Goal: Information Seeking & Learning: Learn about a topic

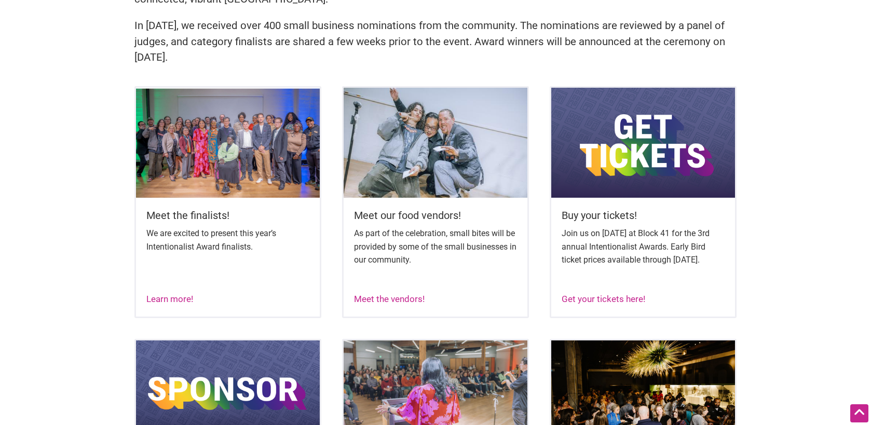
scroll to position [362, 0]
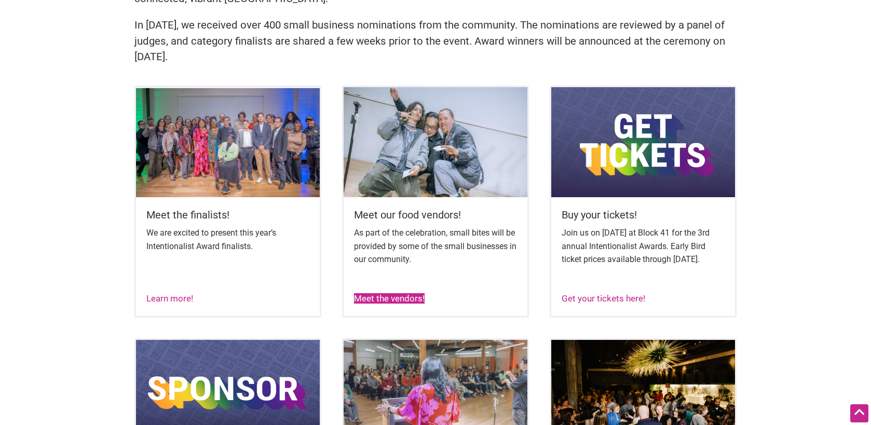
click at [388, 304] on link "Meet the vendors!" at bounding box center [389, 298] width 71 height 10
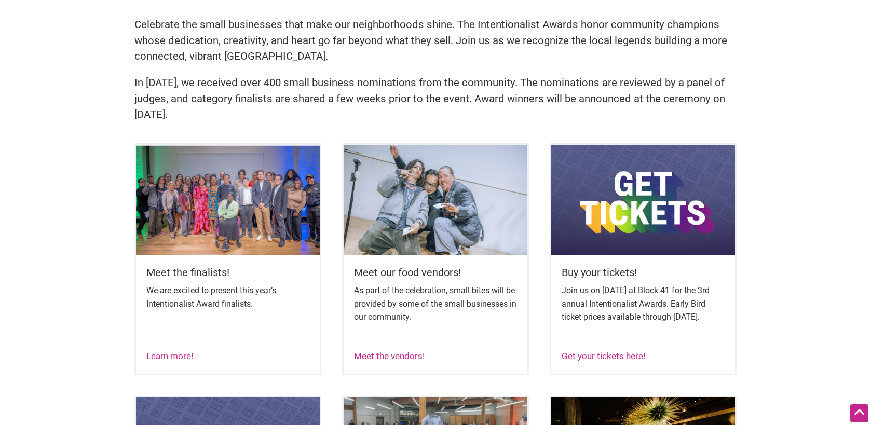
scroll to position [305, 0]
click at [223, 219] on img at bounding box center [228, 199] width 184 height 110
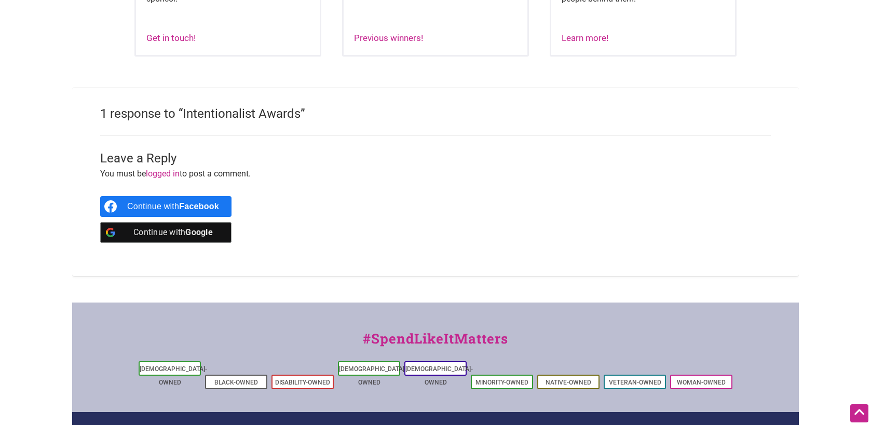
scroll to position [0, 0]
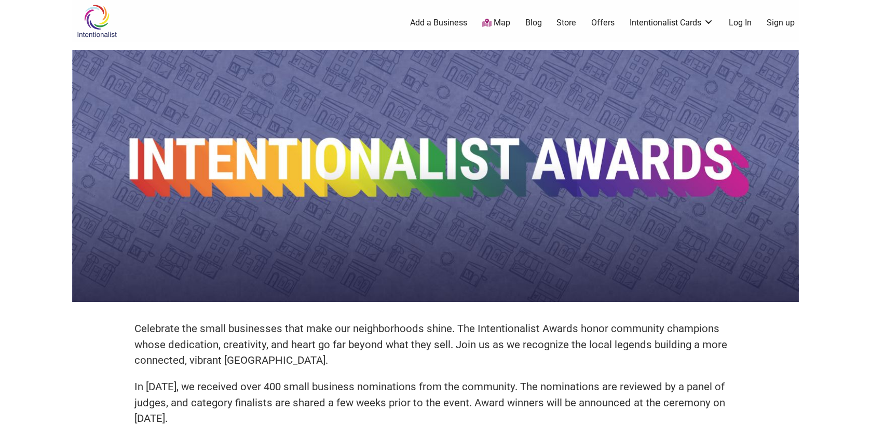
click at [95, 5] on img at bounding box center [96, 21] width 49 height 34
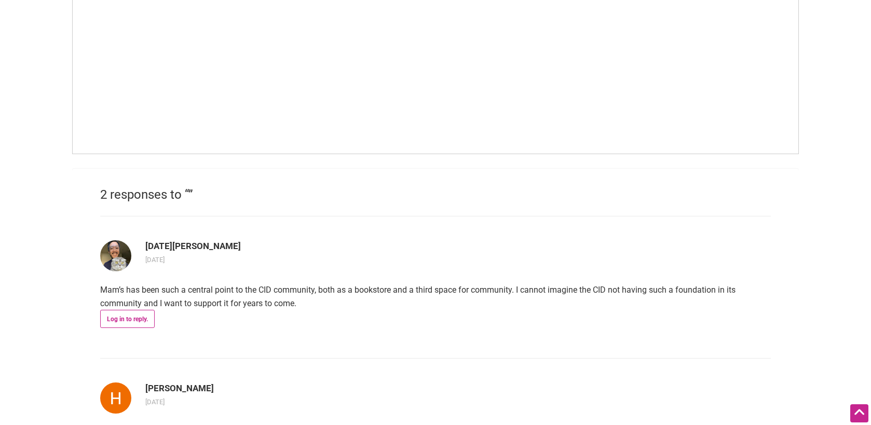
scroll to position [823, 0]
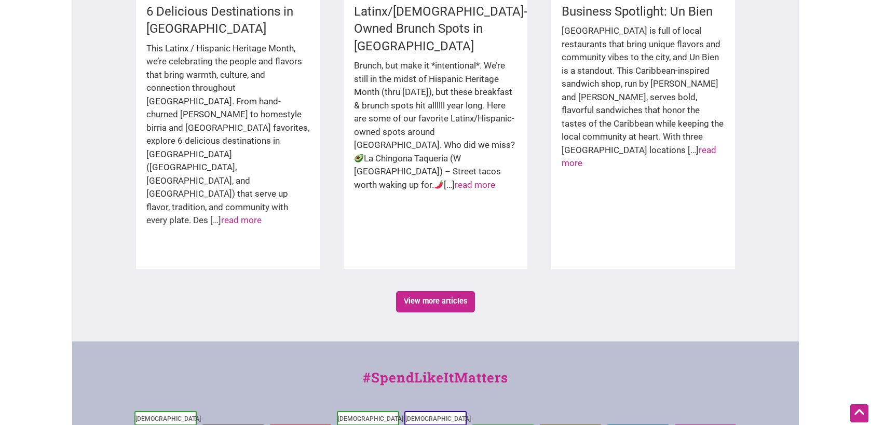
scroll to position [1684, 0]
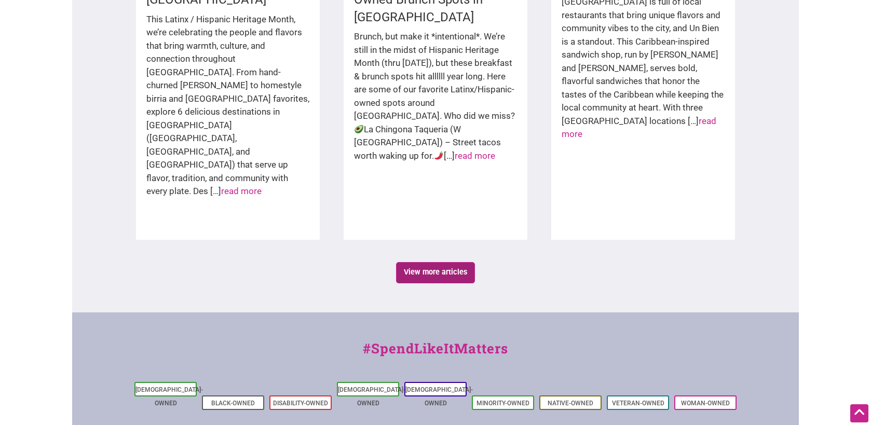
click at [437, 262] on link "View more articles" at bounding box center [435, 272] width 79 height 21
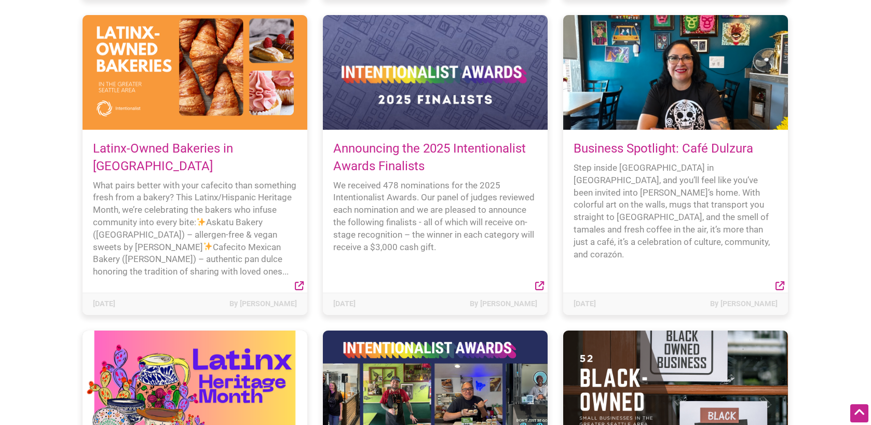
scroll to position [779, 0]
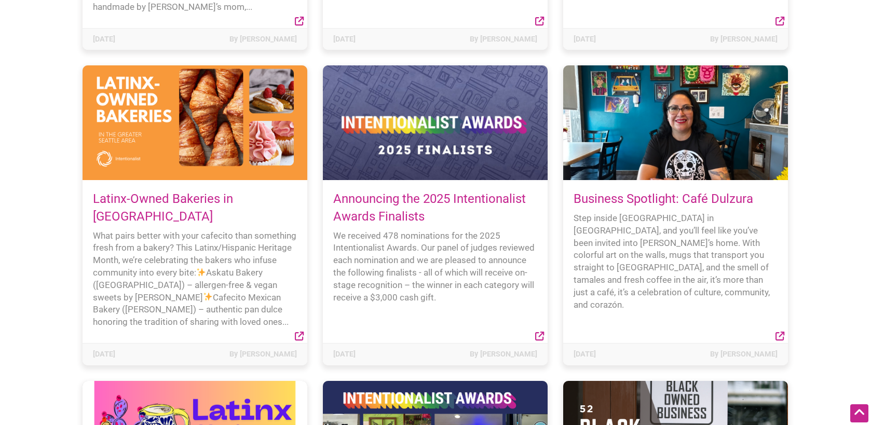
click at [172, 192] on link "Latinx-Owned Bakeries in Seattle" at bounding box center [163, 208] width 140 height 32
click at [141, 192] on link "Latinx-Owned Bakeries in Seattle" at bounding box center [163, 208] width 140 height 32
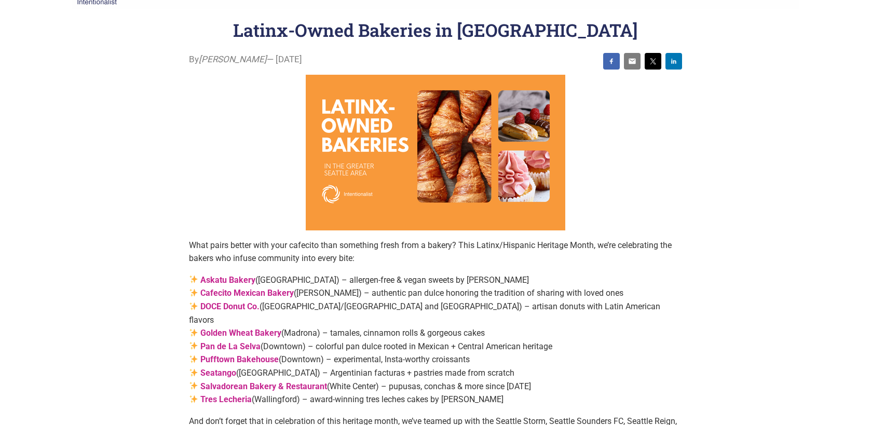
scroll to position [33, 0]
click at [205, 278] on strong "Askatu Bakery" at bounding box center [227, 280] width 55 height 10
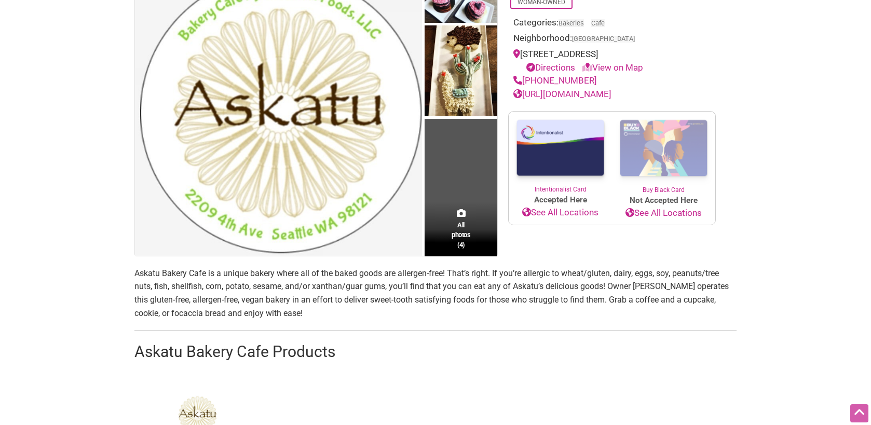
scroll to position [136, 0]
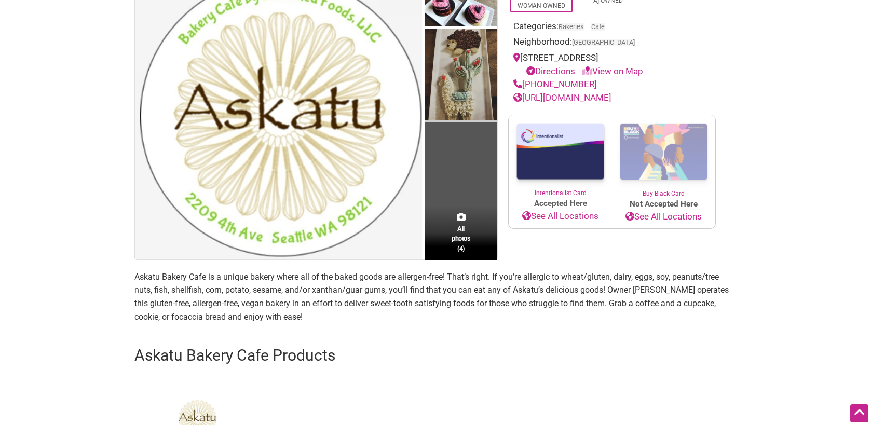
click at [450, 41] on img at bounding box center [461, 75] width 73 height 93
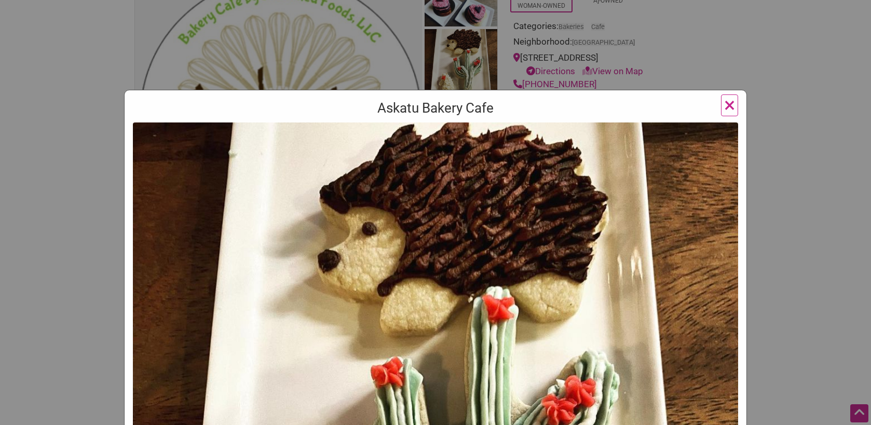
click at [724, 102] on span "×" at bounding box center [729, 105] width 11 height 24
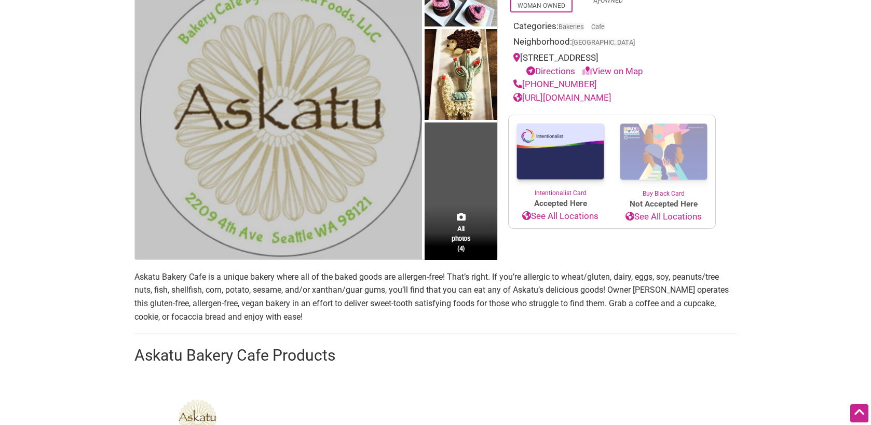
scroll to position [64, 0]
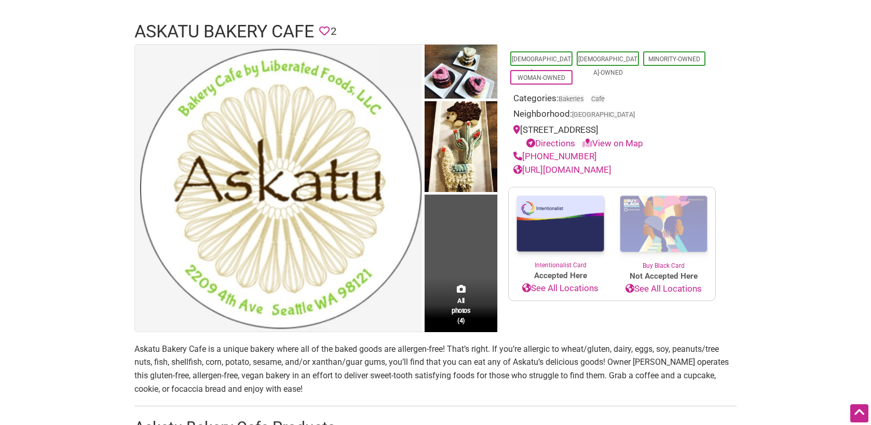
click at [449, 81] on img at bounding box center [461, 73] width 73 height 57
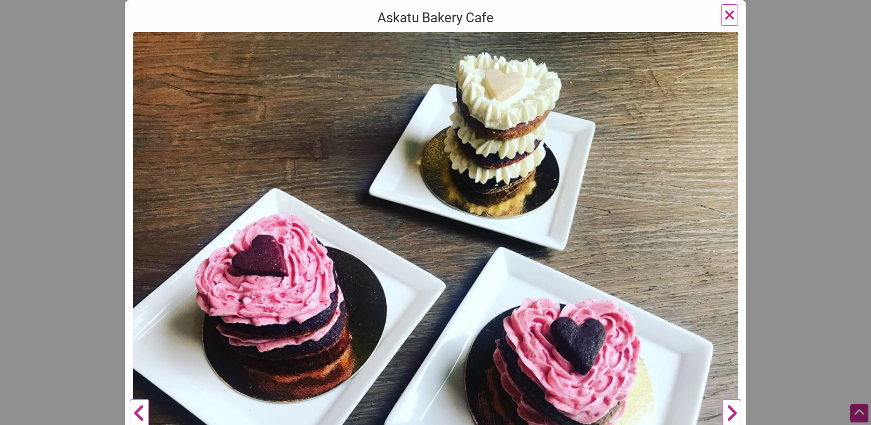
click at [733, 10] on span "×" at bounding box center [729, 15] width 11 height 24
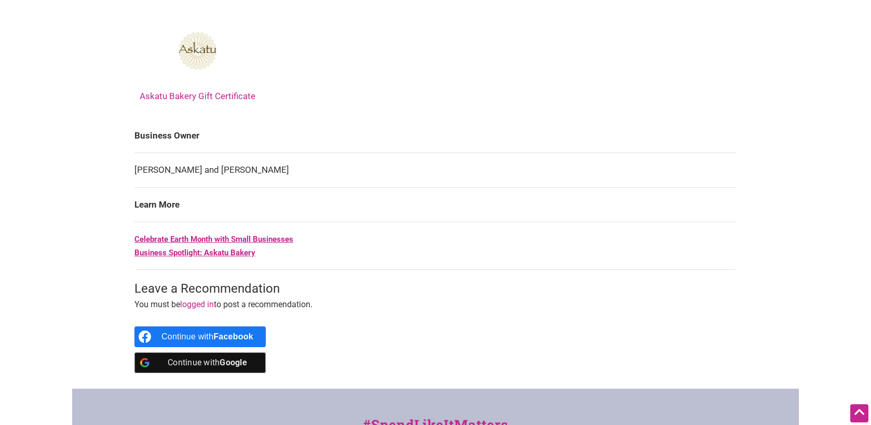
scroll to position [502, 0]
